Goal: Check status

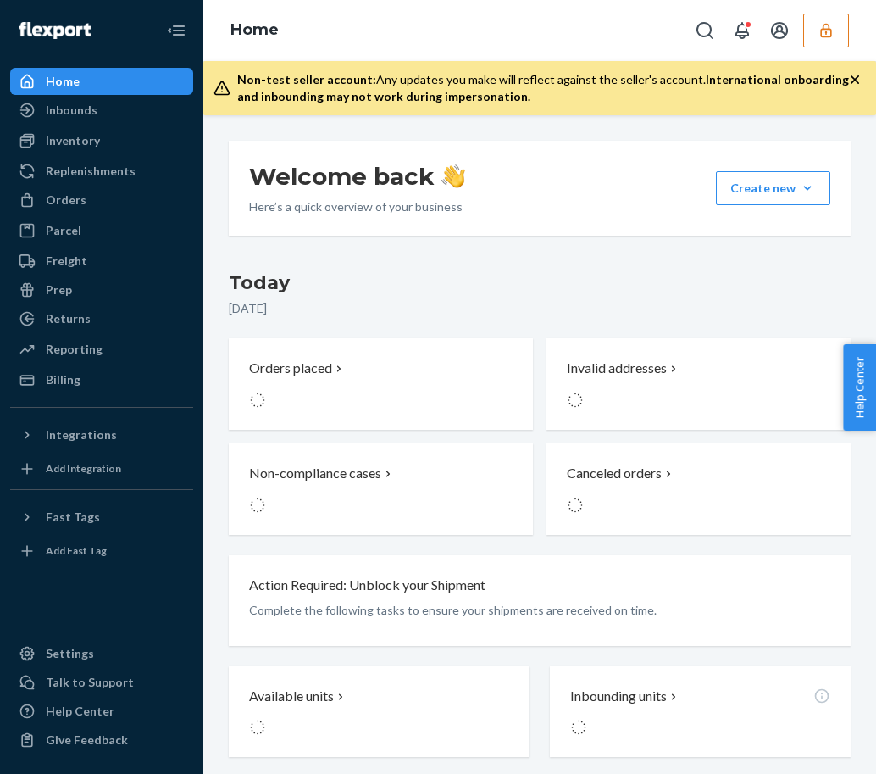
click at [815, 39] on button "button" at bounding box center [826, 31] width 46 height 34
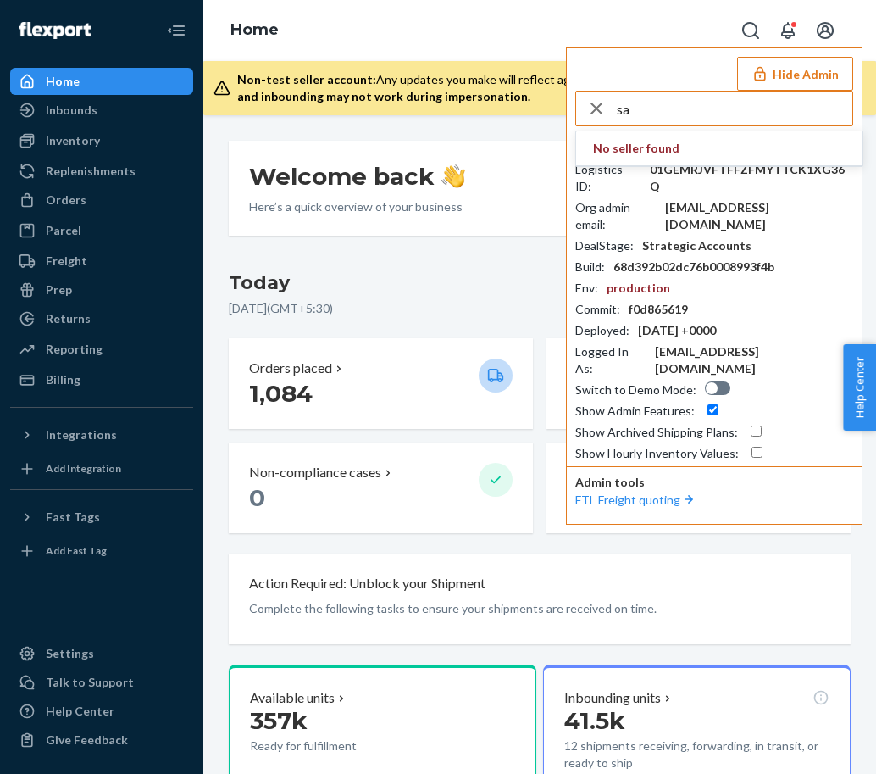
type input "s"
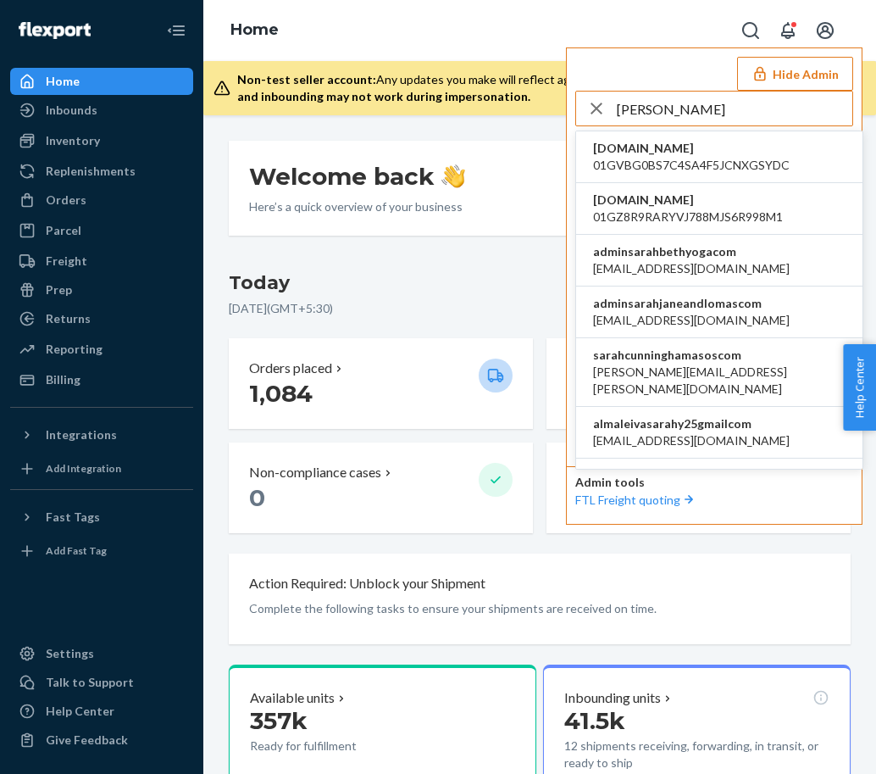
type input "sarah"
click at [681, 364] on span "agnieszka.ziolkowska@asos.com" at bounding box center [719, 381] width 253 height 34
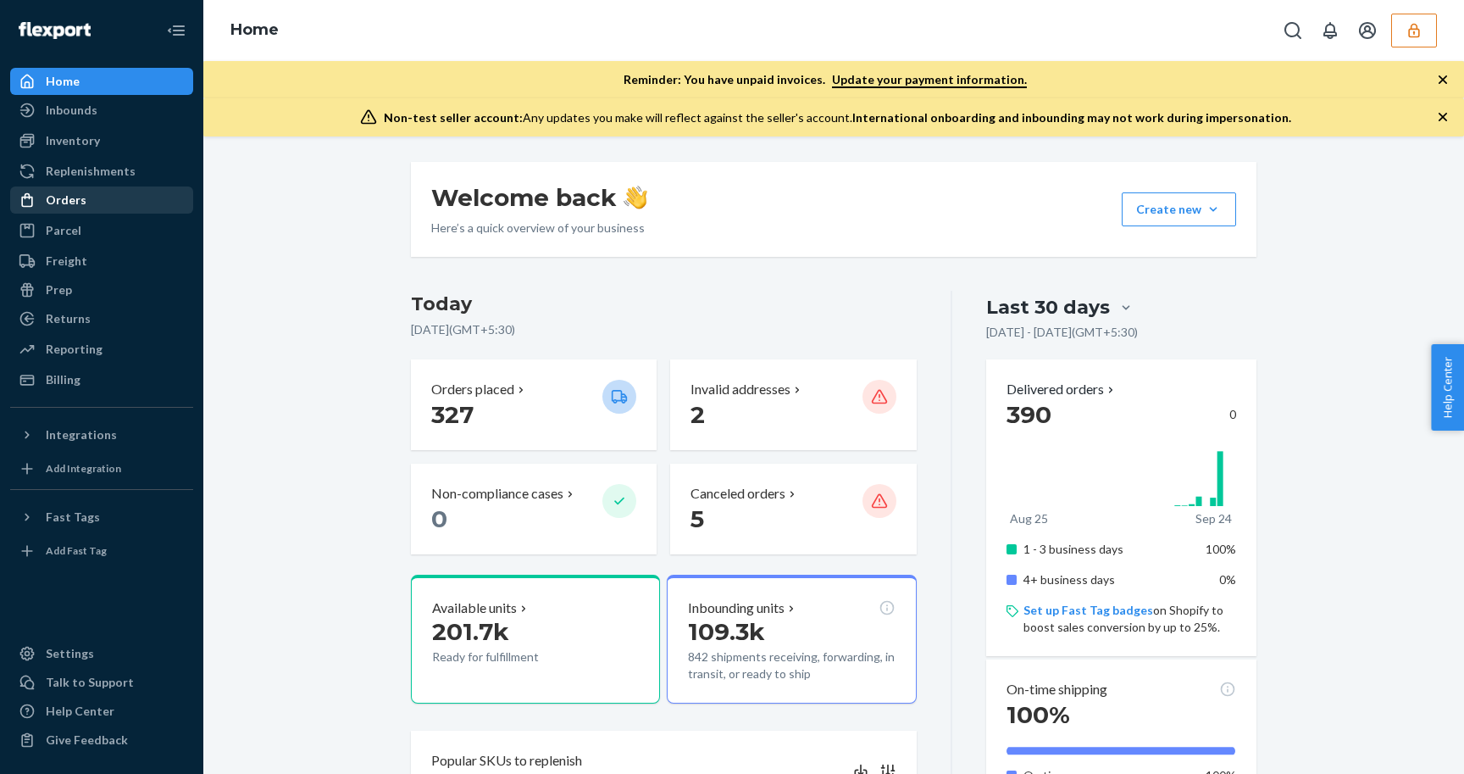
click at [71, 197] on div "Orders" at bounding box center [66, 200] width 41 height 17
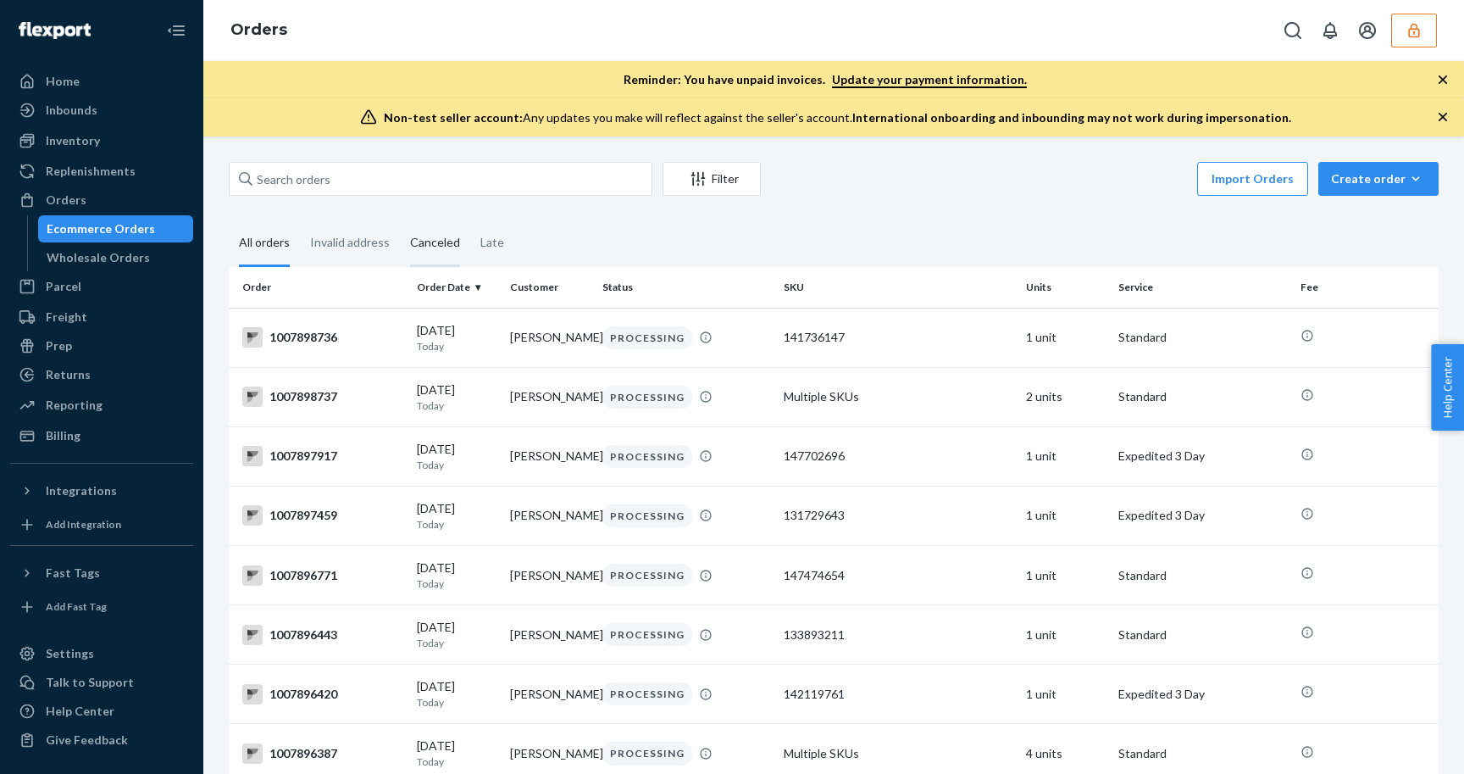
click at [421, 249] on div "Canceled" at bounding box center [435, 243] width 50 height 47
click at [400, 220] on input "Canceled" at bounding box center [400, 220] width 0 height 0
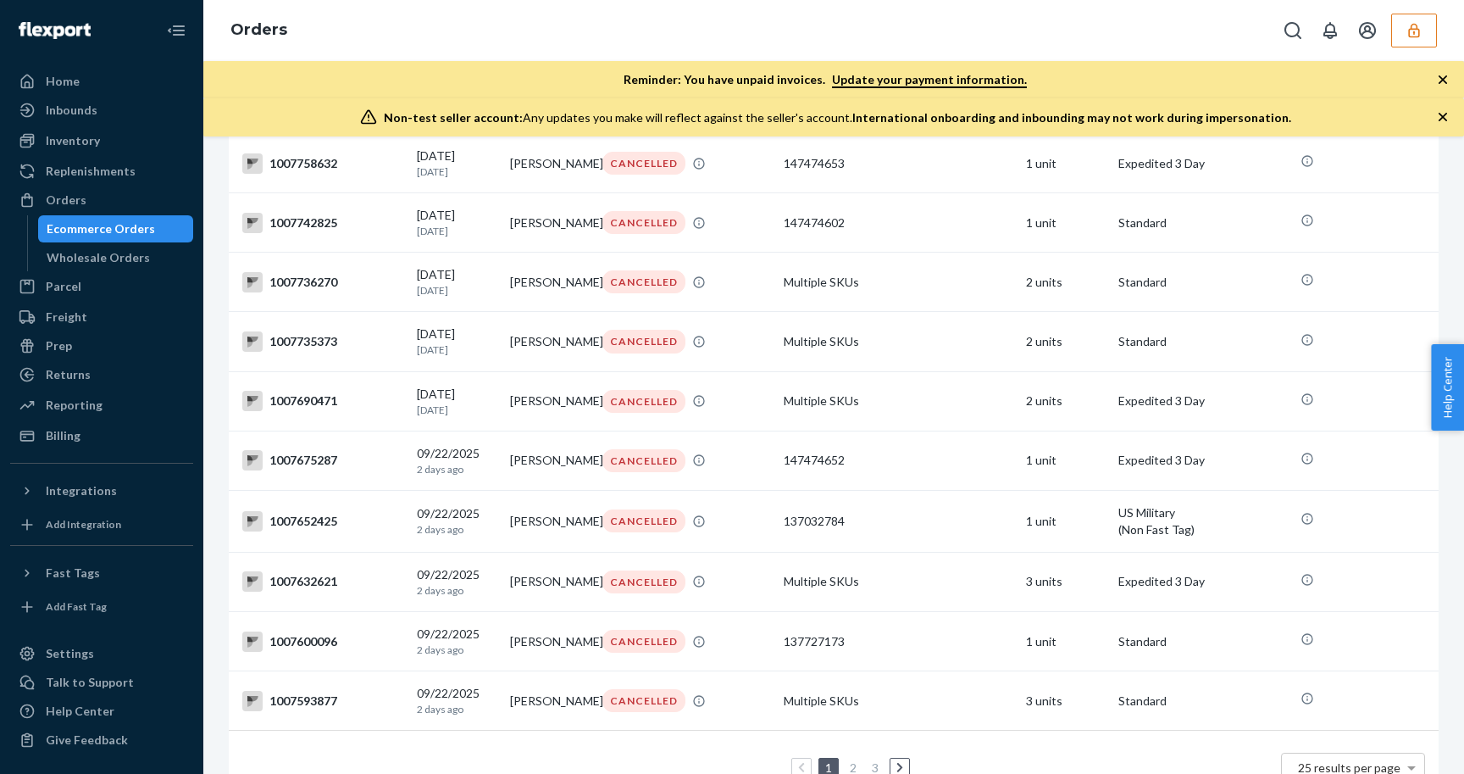
scroll to position [1142, 0]
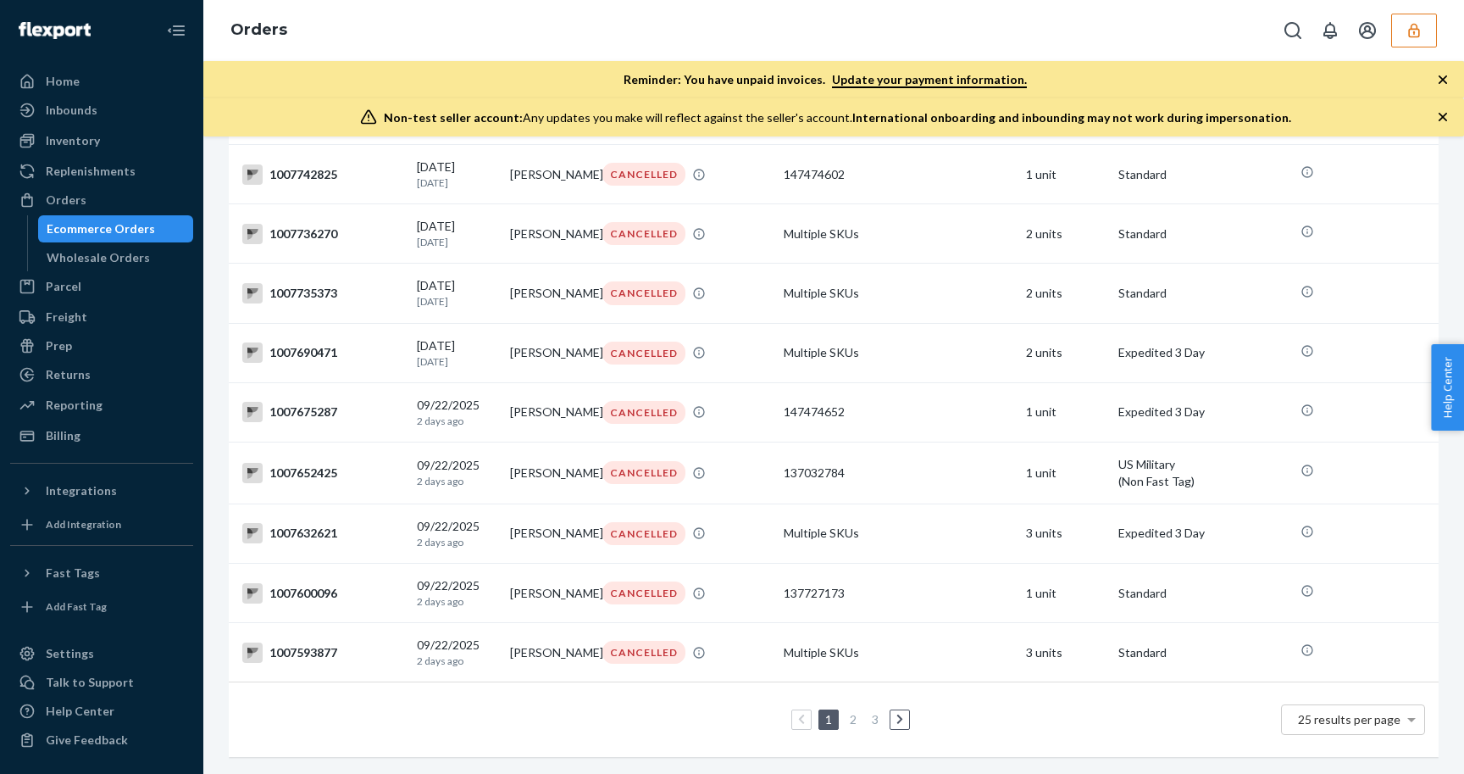
click at [854, 718] on link "2" at bounding box center [854, 719] width 14 height 14
click at [874, 716] on link "3" at bounding box center [876, 719] width 14 height 14
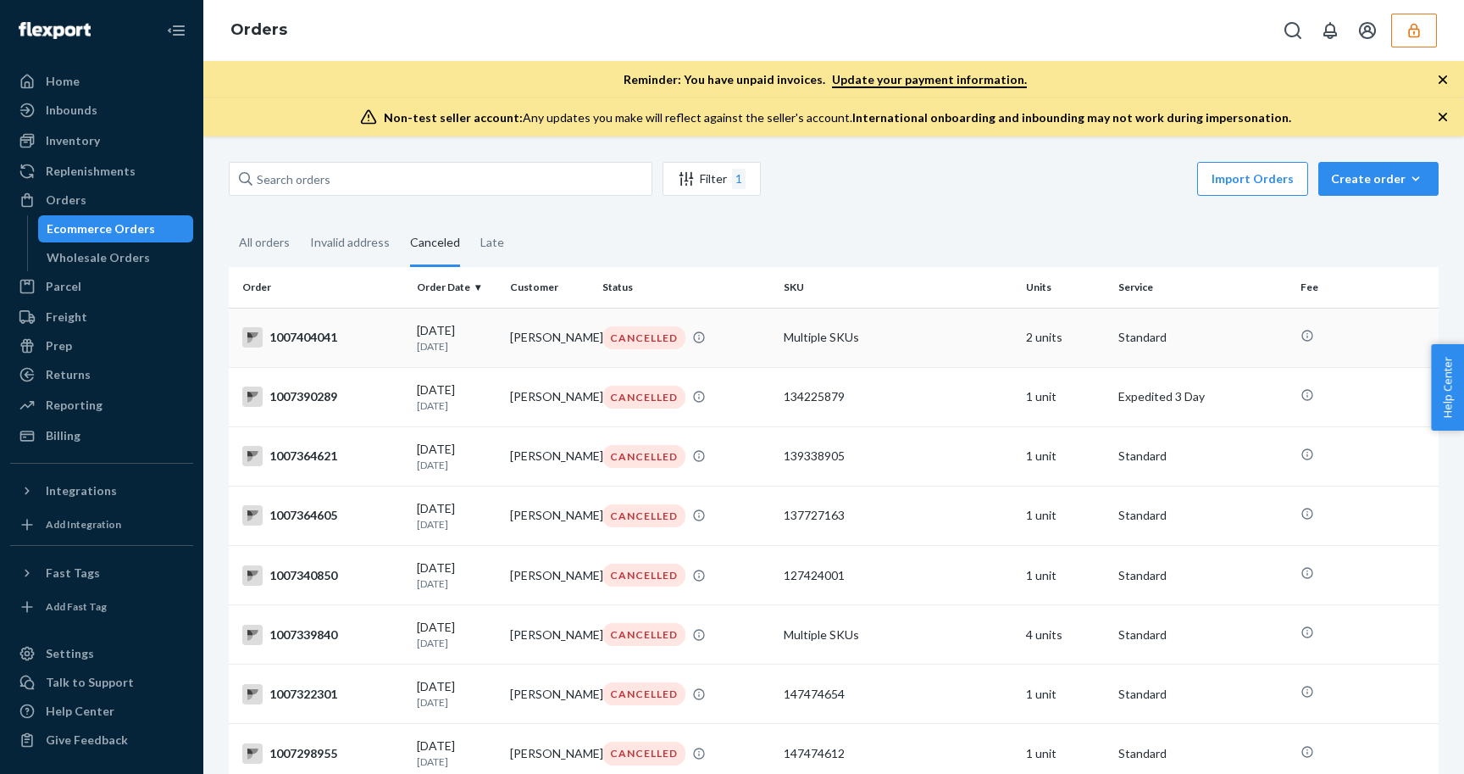
click at [406, 329] on td "1007404041" at bounding box center [319, 337] width 181 height 59
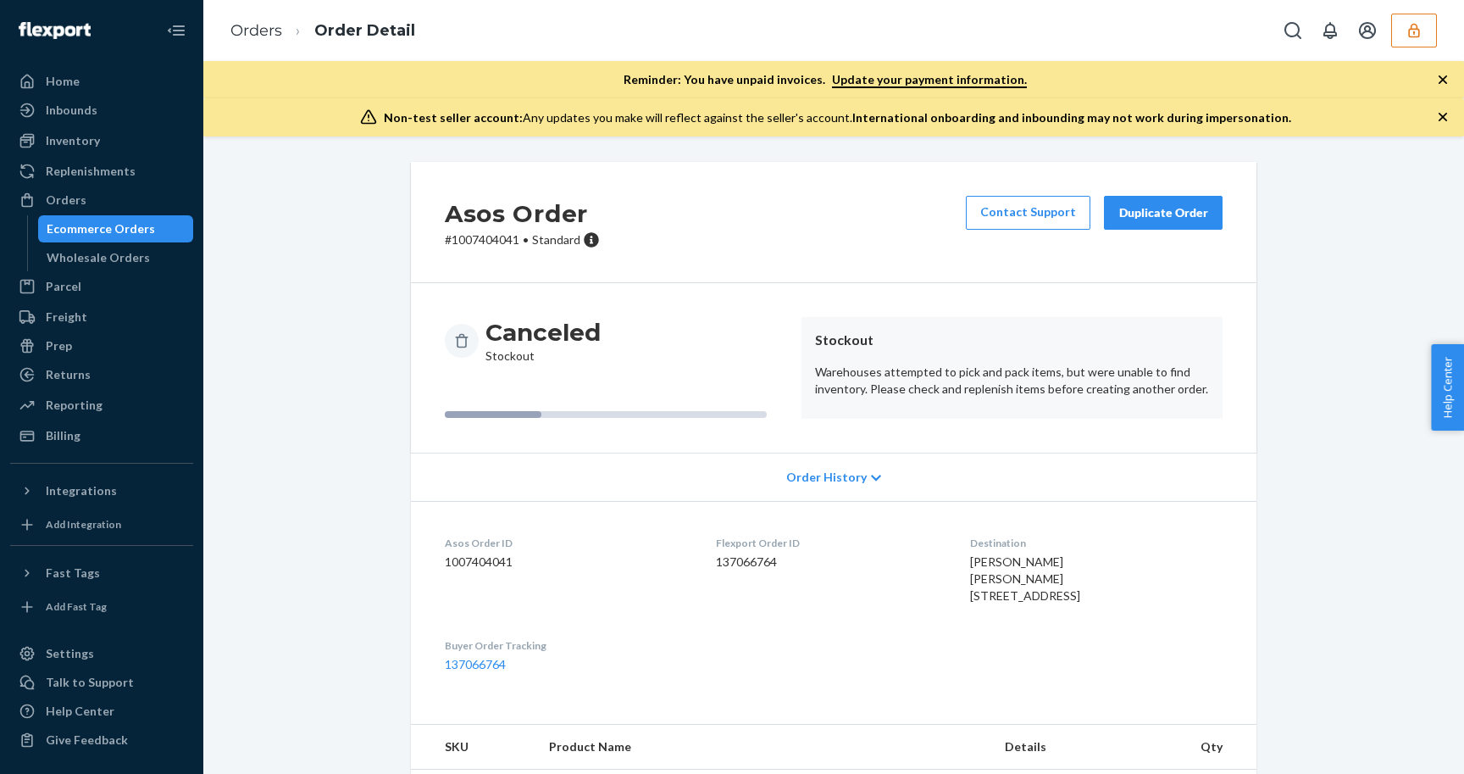
click at [875, 331] on header "Stockout" at bounding box center [1012, 340] width 394 height 19
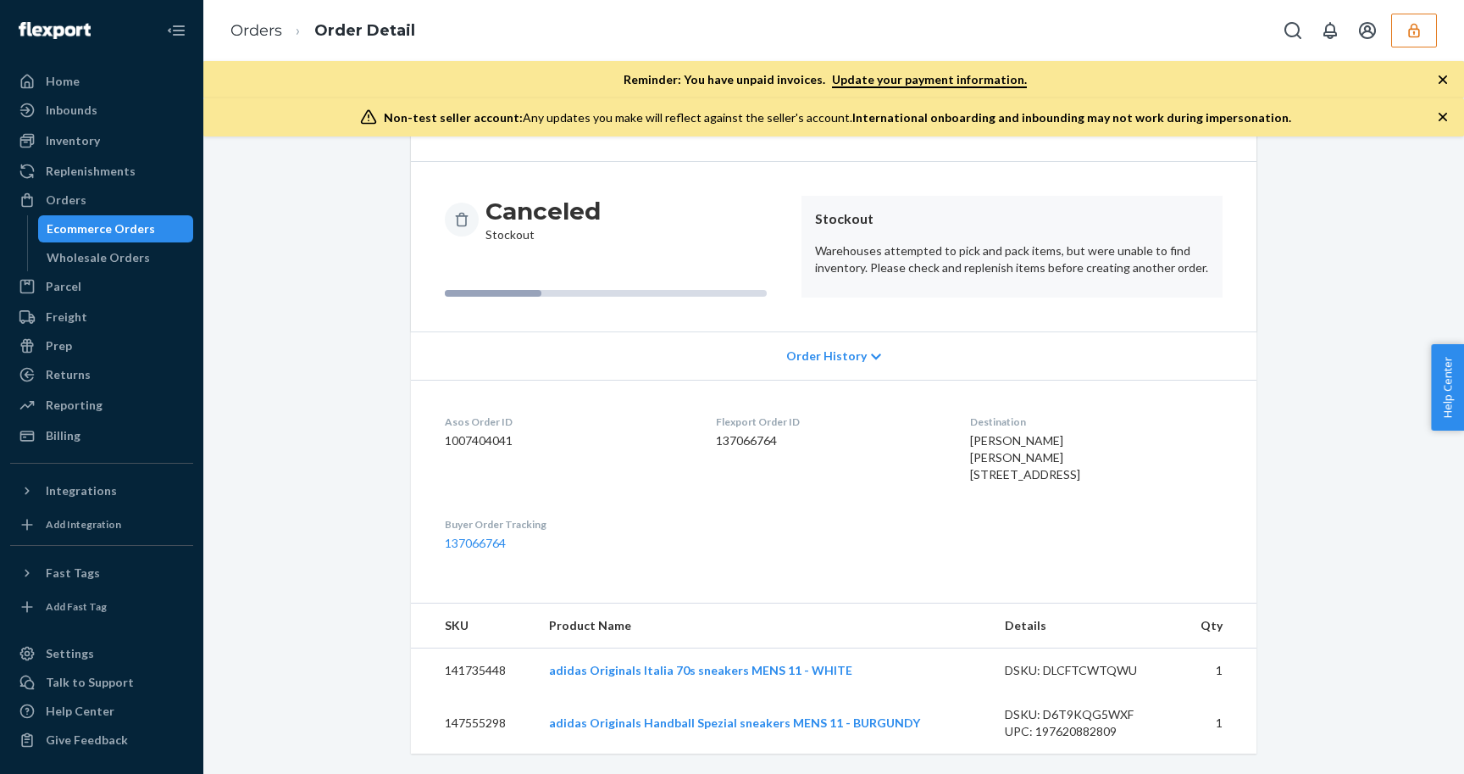
scroll to position [155, 0]
